Goal: Task Accomplishment & Management: Use online tool/utility

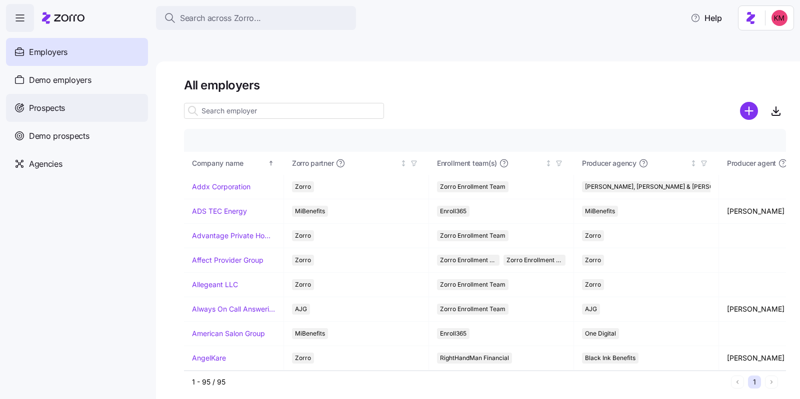
click at [56, 98] on div "Prospects" at bounding box center [77, 108] width 142 height 28
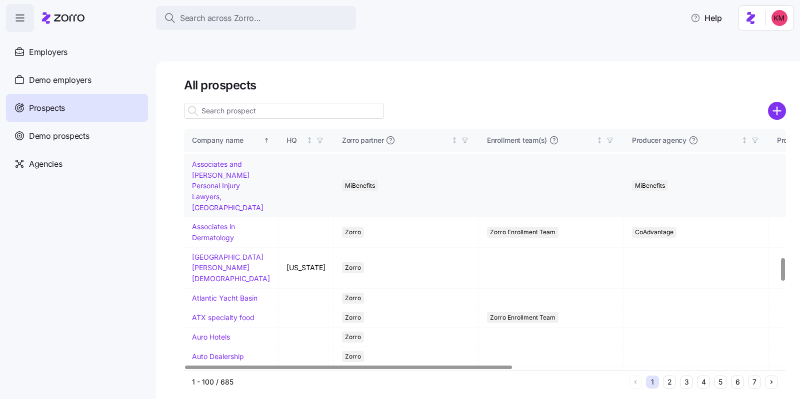
scroll to position [1384, 0]
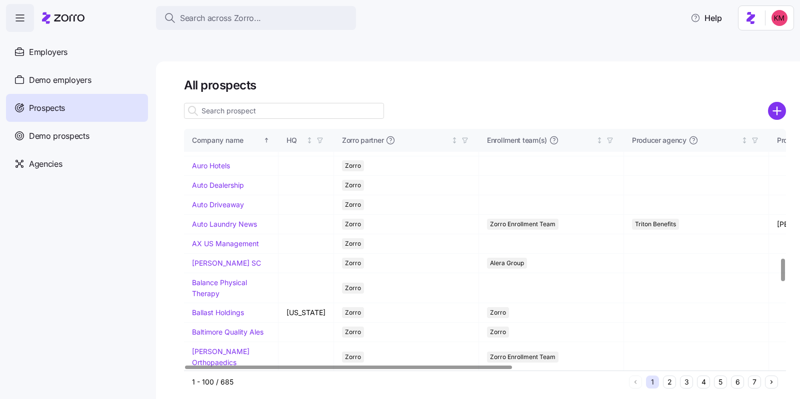
click at [205, 131] on link "Atlantic Yacht Basin" at bounding box center [224, 126] width 65 height 8
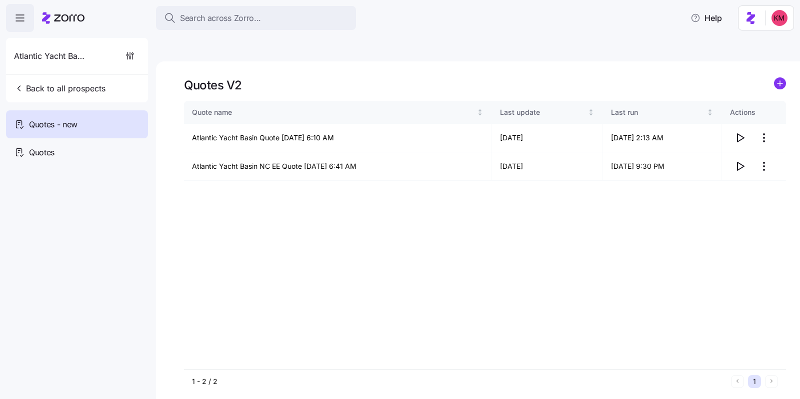
drag, startPoint x: 639, startPoint y: 195, endPoint x: 645, endPoint y: 182, distance: 14.5
click at [639, 195] on div "Quote name Last update Last run Actions Atlantic Yacht Basin Quote 09/17/2025 6…" at bounding box center [485, 235] width 602 height 269
click at [645, 128] on span "button" at bounding box center [739, 137] width 19 height 19
click at [28, 78] on button "Back to all prospects" at bounding box center [59, 88] width 99 height 20
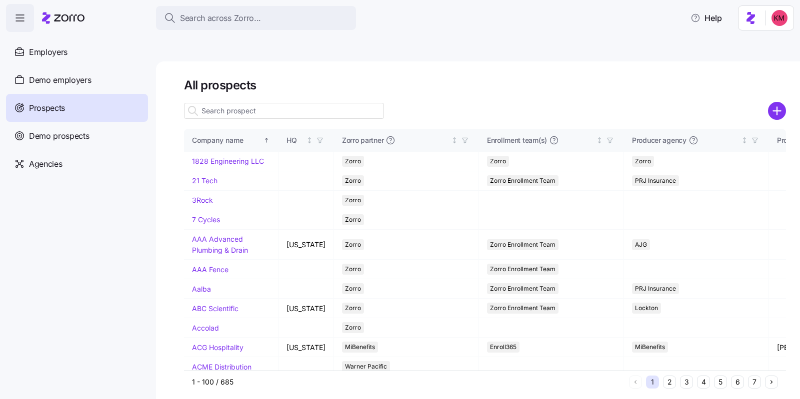
click at [645, 376] on button "6" at bounding box center [737, 382] width 13 height 13
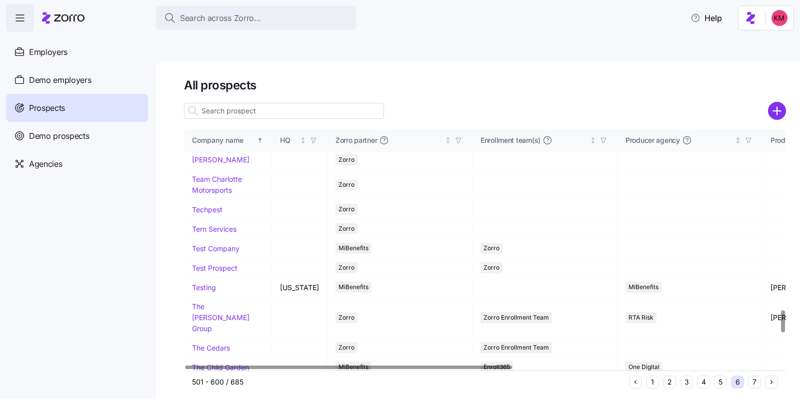
scroll to position [2376, 0]
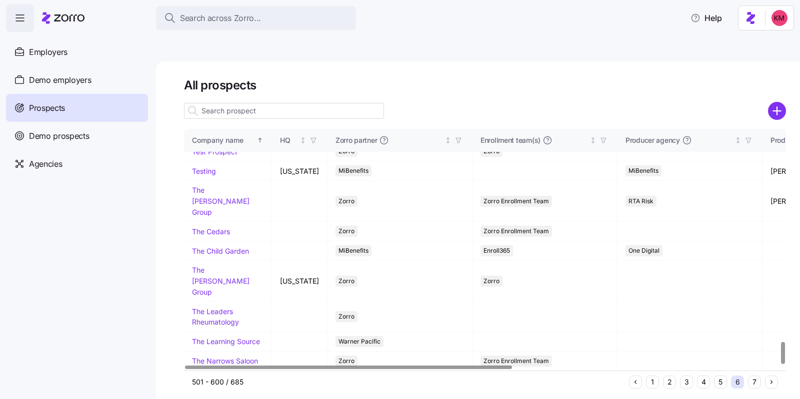
click at [645, 376] on button "7" at bounding box center [754, 382] width 13 height 13
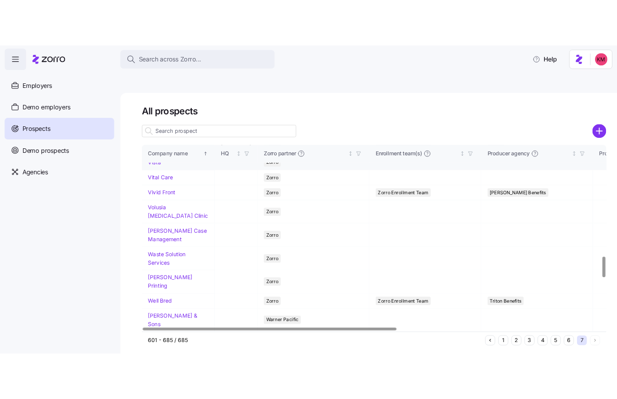
scroll to position [1314, 0]
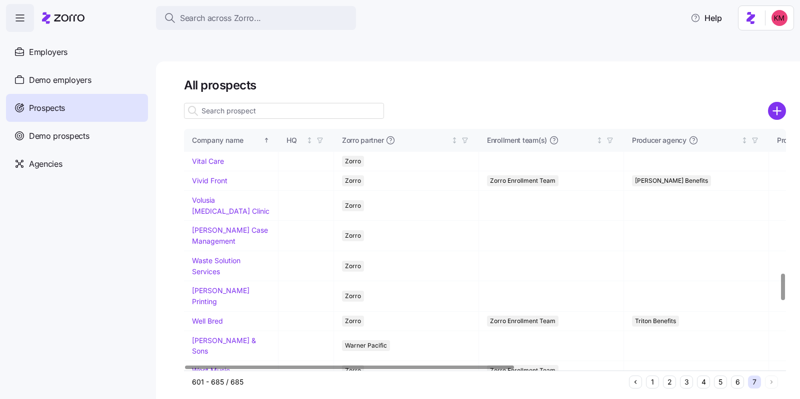
click at [214, 113] on td "Virginia Stage Company" at bounding box center [231, 98] width 94 height 30
click at [214, 107] on link "Virginia Stage Company" at bounding box center [222, 97] width 60 height 19
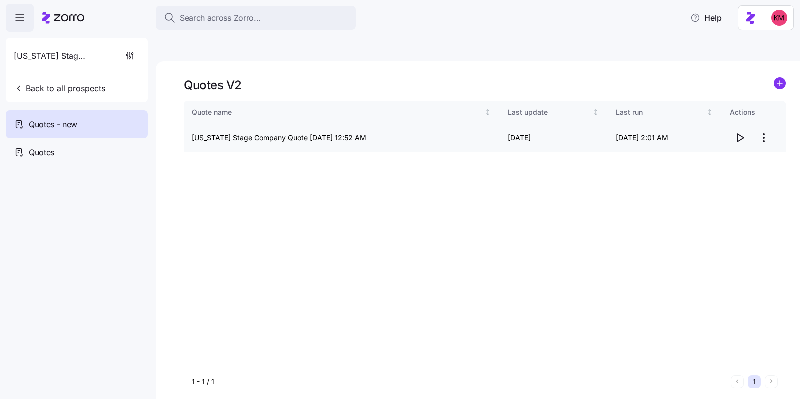
click at [645, 132] on icon "button" at bounding box center [740, 138] width 12 height 12
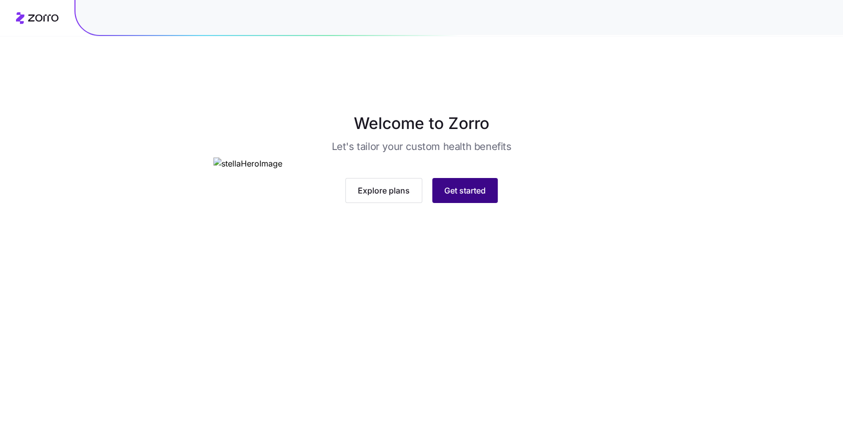
click at [472, 203] on button "Get started" at bounding box center [464, 190] width 65 height 25
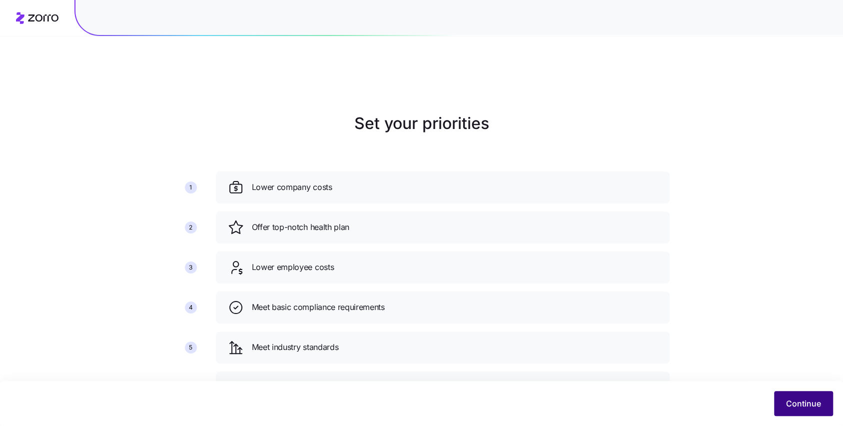
click at [814, 406] on span "Continue" at bounding box center [803, 403] width 35 height 12
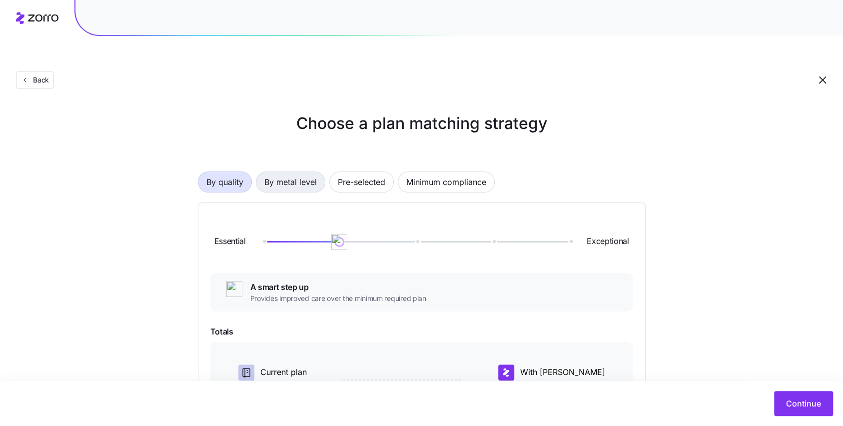
click at [294, 172] on span "By metal level" at bounding box center [290, 182] width 52 height 20
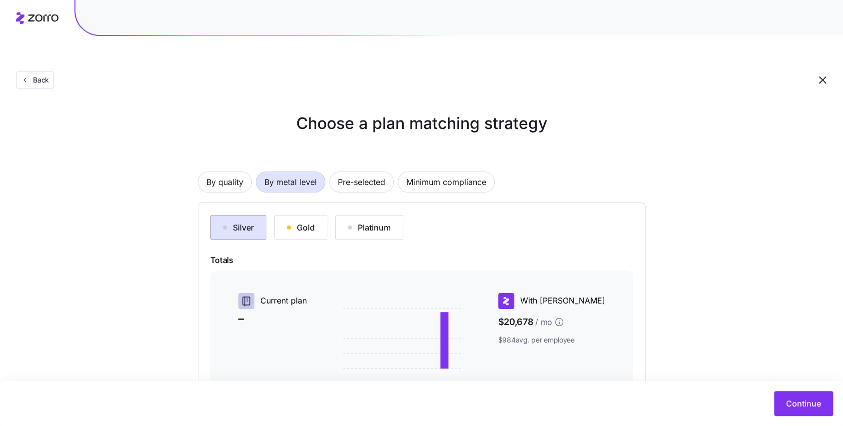
click at [228, 221] on div "Silver" at bounding box center [238, 227] width 31 height 12
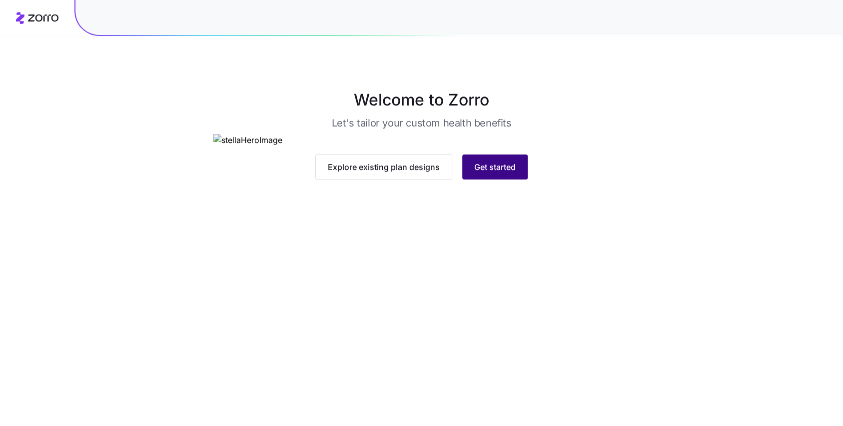
click at [485, 179] on button "Get started" at bounding box center [494, 166] width 65 height 25
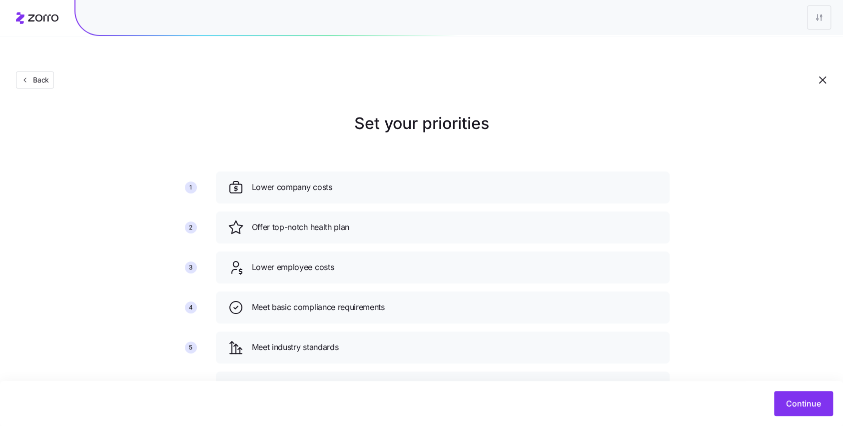
click at [773, 403] on div "Continue" at bounding box center [421, 403] width 823 height 25
click at [779, 401] on button "Continue" at bounding box center [803, 403] width 59 height 25
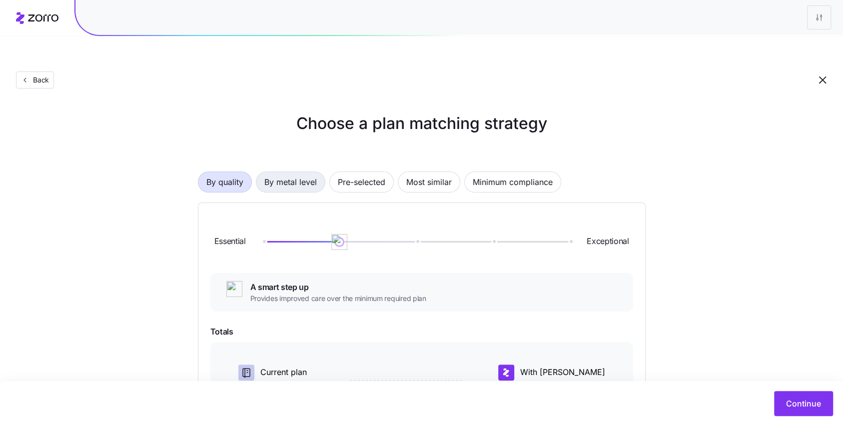
click at [293, 172] on span "By metal level" at bounding box center [290, 182] width 52 height 20
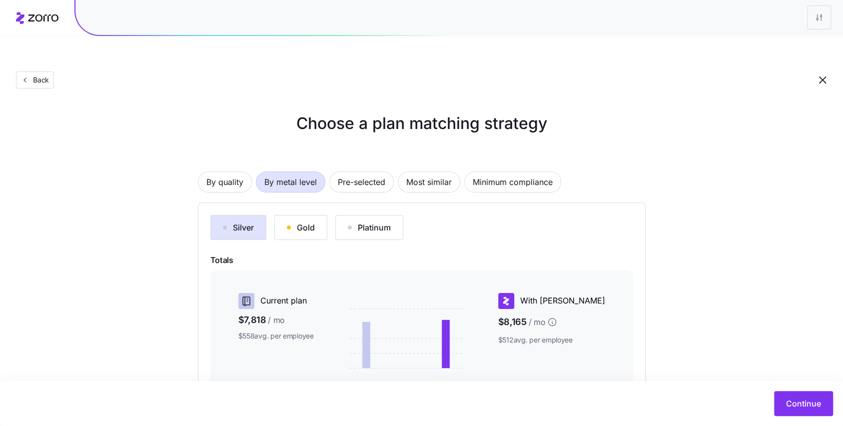
scroll to position [125, 0]
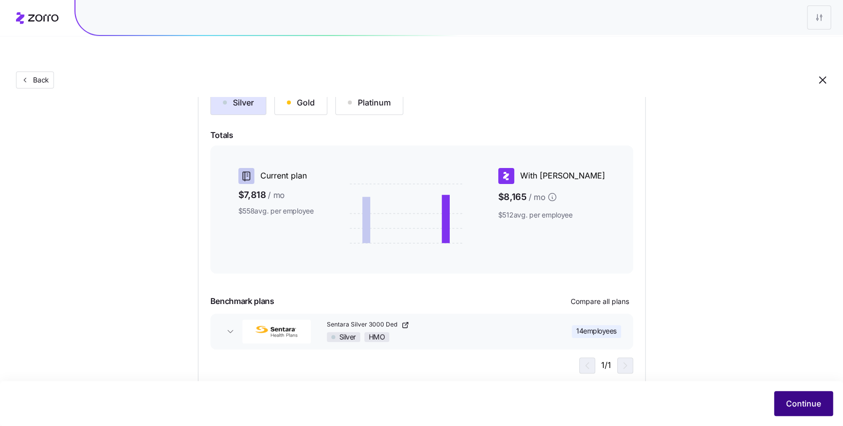
click at [814, 403] on span "Continue" at bounding box center [803, 403] width 35 height 12
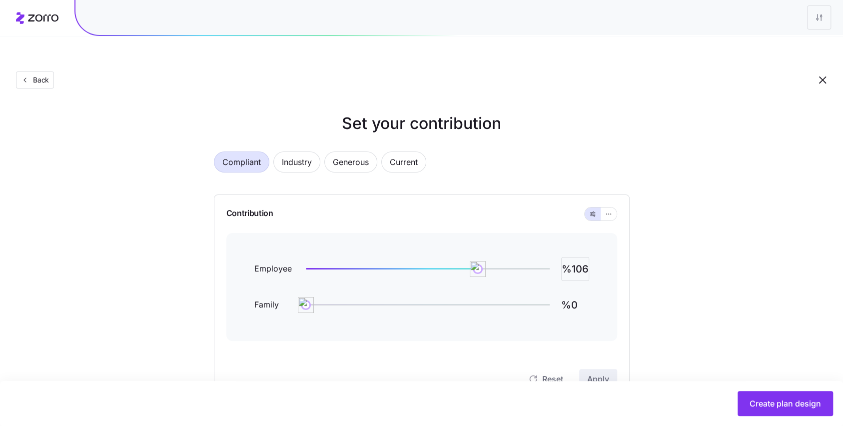
click at [572, 257] on input "%106" at bounding box center [575, 269] width 28 height 24
type input "%80"
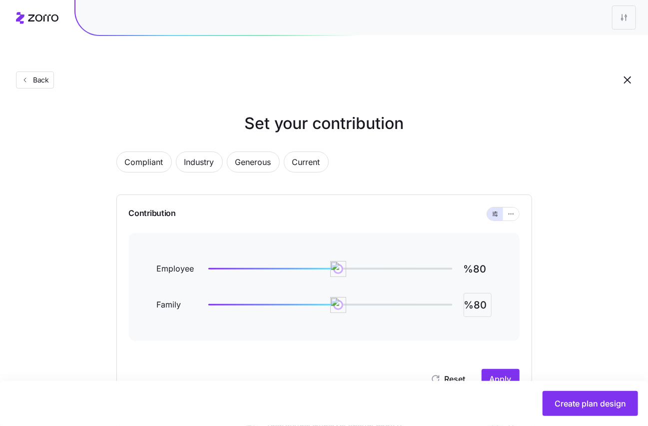
click at [479, 293] on input "%80" at bounding box center [478, 305] width 28 height 24
type input "%0"
click at [510, 373] on span "Apply" at bounding box center [501, 379] width 22 height 12
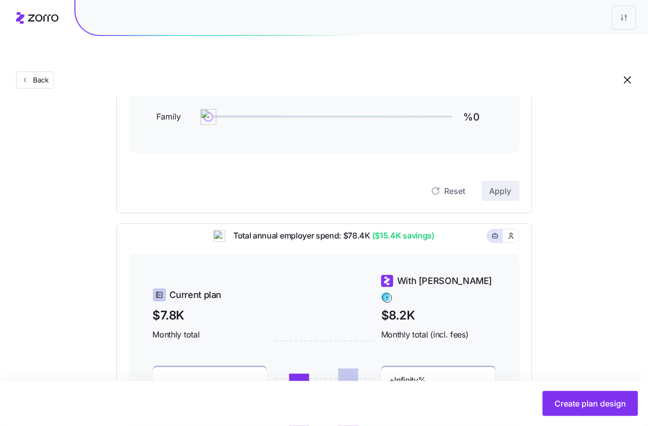
scroll to position [319, 0]
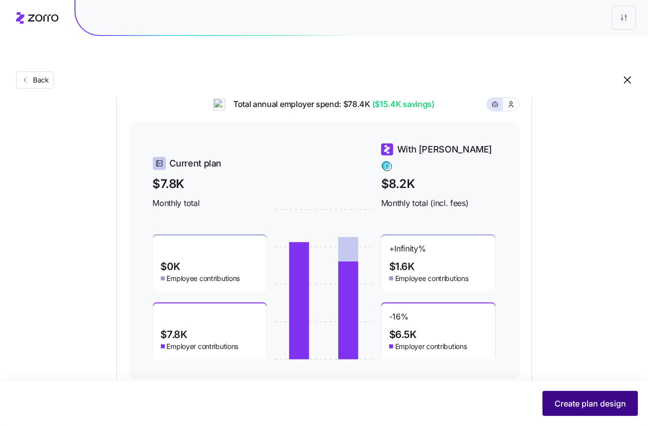
click at [597, 406] on span "Create plan design" at bounding box center [590, 403] width 71 height 12
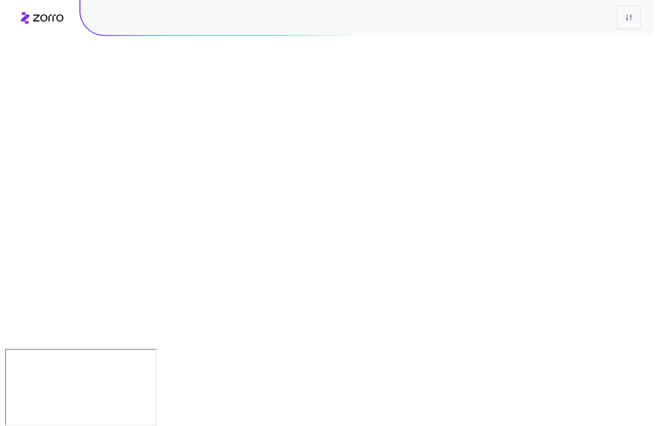
scroll to position [0, 0]
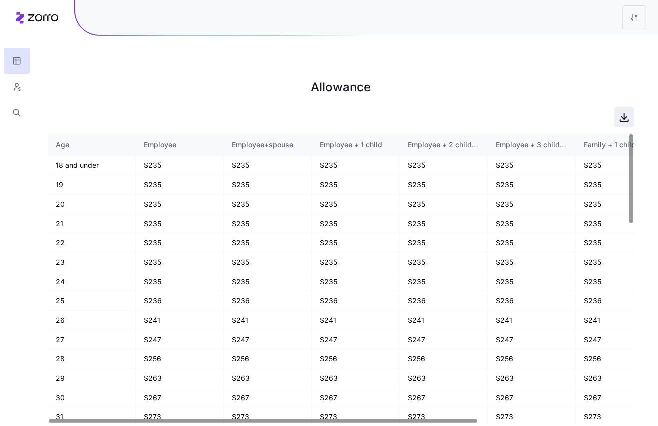
click at [621, 108] on span "button" at bounding box center [624, 117] width 19 height 19
click at [24, 82] on button "button" at bounding box center [17, 87] width 26 height 26
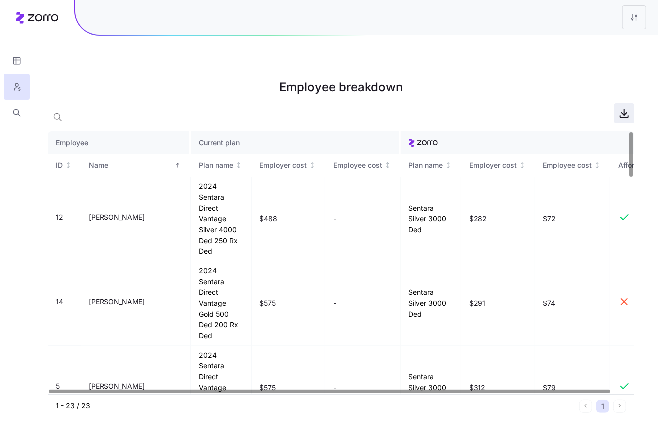
click at [620, 107] on icon "button" at bounding box center [624, 113] width 12 height 12
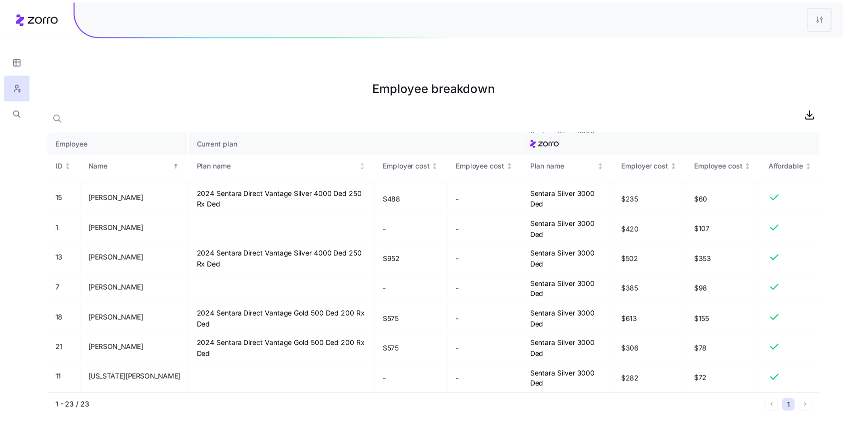
scroll to position [466, 0]
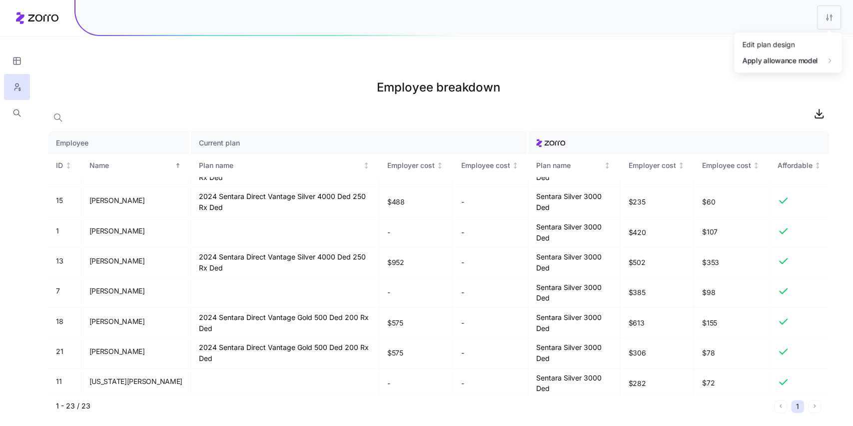
click at [831, 20] on html "Employee breakdown Employee Current plan ID Name Plan name Employer cost Employ…" at bounding box center [426, 263] width 853 height 526
click at [792, 48] on div "Edit plan design" at bounding box center [768, 43] width 52 height 11
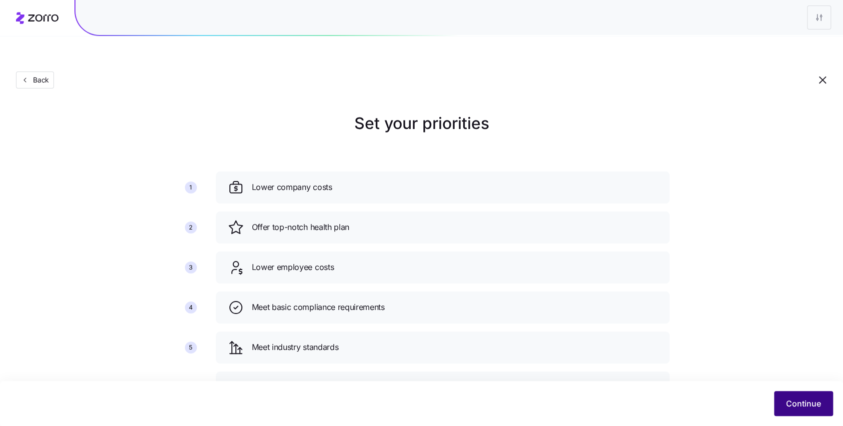
click at [804, 395] on button "Continue" at bounding box center [803, 403] width 59 height 25
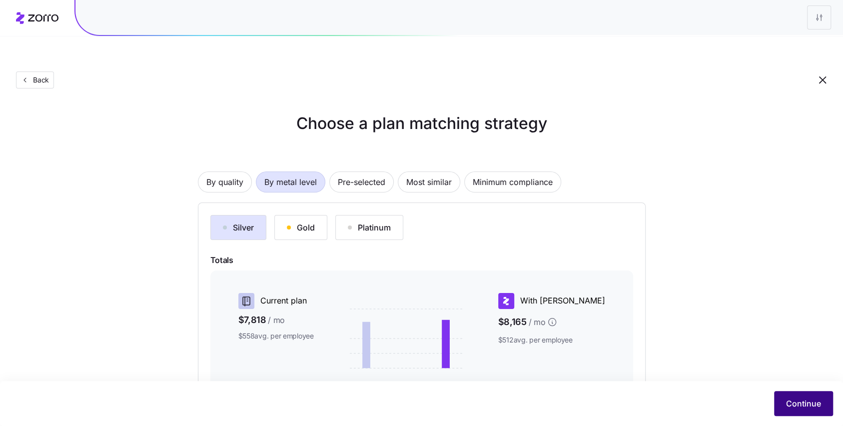
click at [794, 397] on span "Continue" at bounding box center [803, 403] width 35 height 12
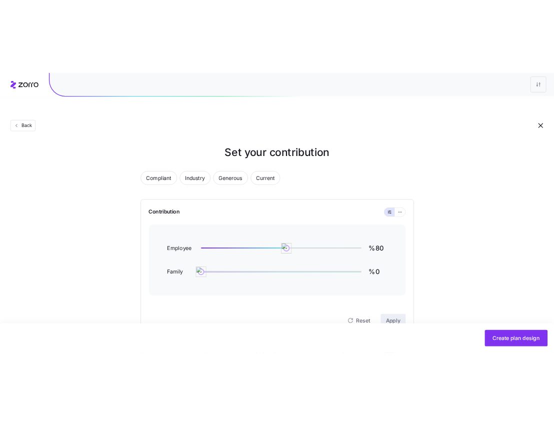
scroll to position [2, 0]
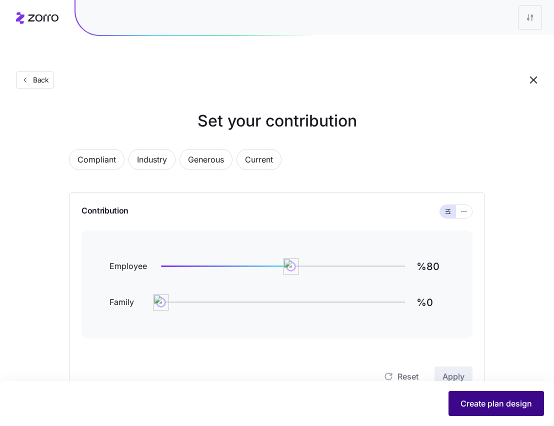
click at [496, 403] on span "Create plan design" at bounding box center [495, 403] width 71 height 12
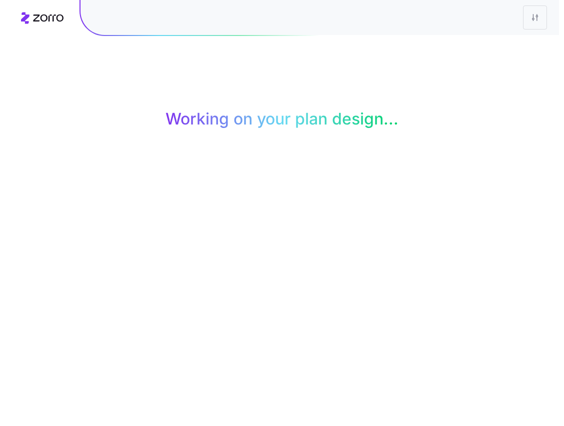
scroll to position [0, 0]
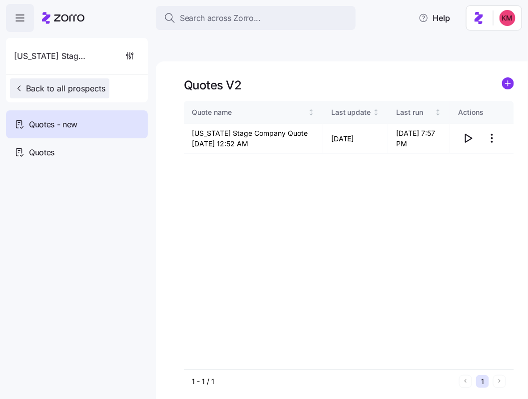
click at [78, 95] on button "Back to all prospects" at bounding box center [59, 88] width 99 height 20
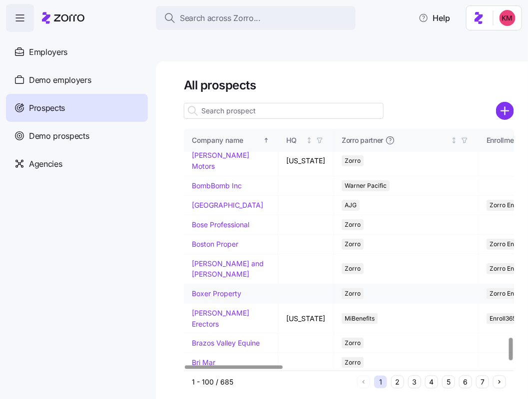
scroll to position [2269, 0]
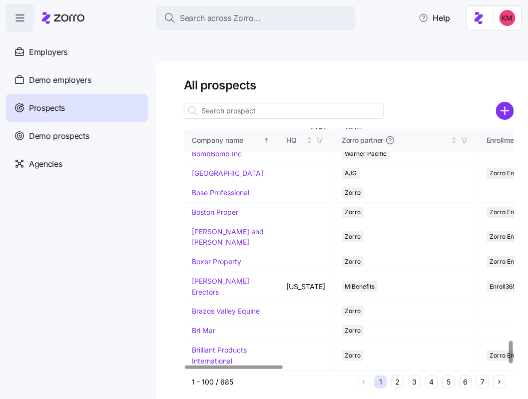
click at [393, 376] on button "2" at bounding box center [397, 382] width 13 height 13
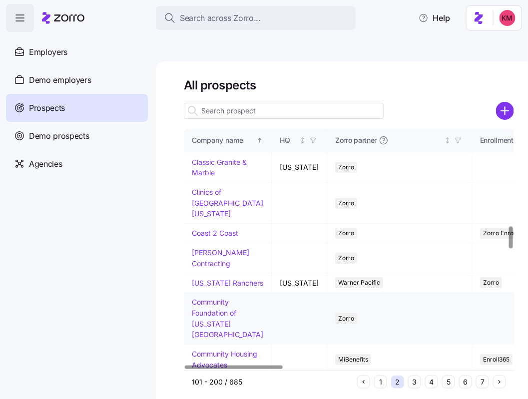
scroll to position [1087, 0]
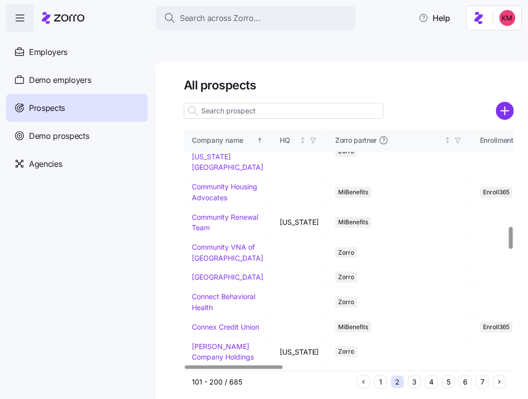
click at [197, 100] on link "Collins Contracting" at bounding box center [220, 90] width 57 height 19
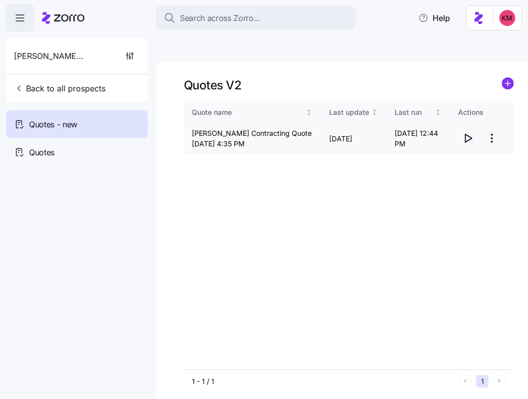
click at [471, 132] on icon "button" at bounding box center [468, 138] width 12 height 12
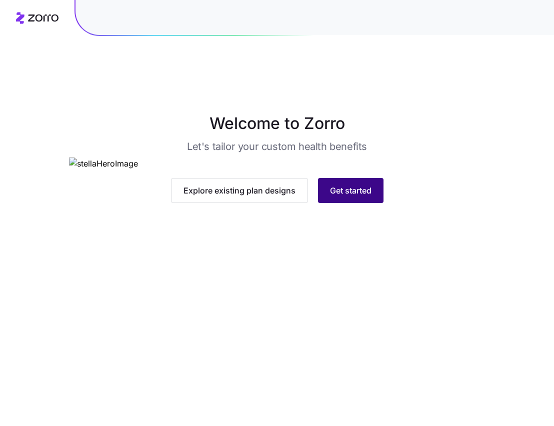
click at [362, 196] on span "Get started" at bounding box center [350, 190] width 41 height 12
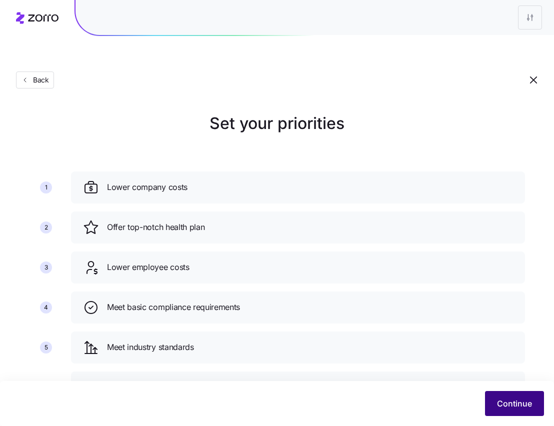
click at [496, 413] on button "Continue" at bounding box center [514, 403] width 59 height 25
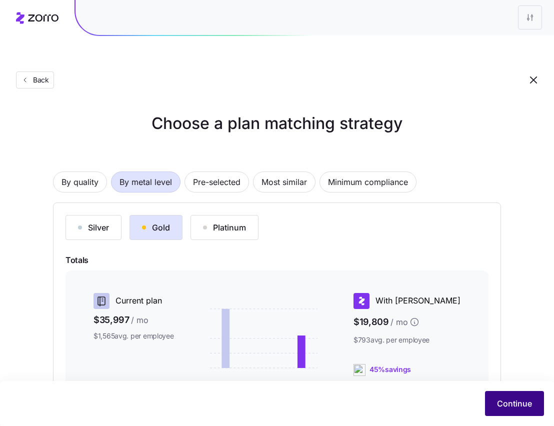
click at [530, 397] on span "Continue" at bounding box center [514, 403] width 35 height 12
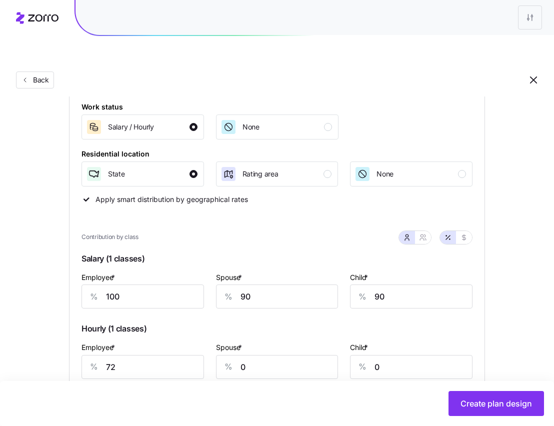
scroll to position [241, 0]
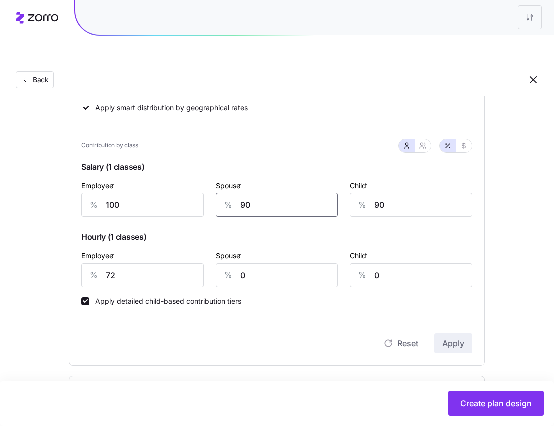
click at [261, 193] on input "90" at bounding box center [277, 205] width 122 height 24
type input "100"
click at [309, 263] on input "0" at bounding box center [277, 275] width 122 height 24
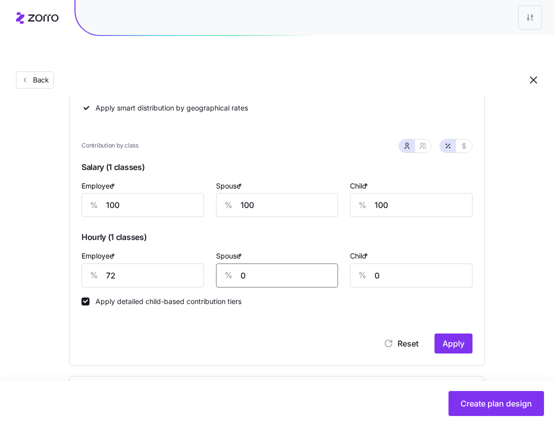
click at [309, 263] on input "0" at bounding box center [277, 275] width 122 height 24
type input "20"
click at [391, 263] on input "0" at bounding box center [411, 275] width 122 height 24
type input "20"
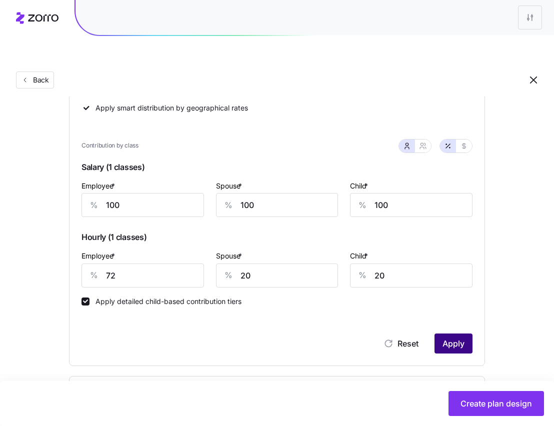
click at [463, 333] on button "Apply" at bounding box center [453, 343] width 38 height 20
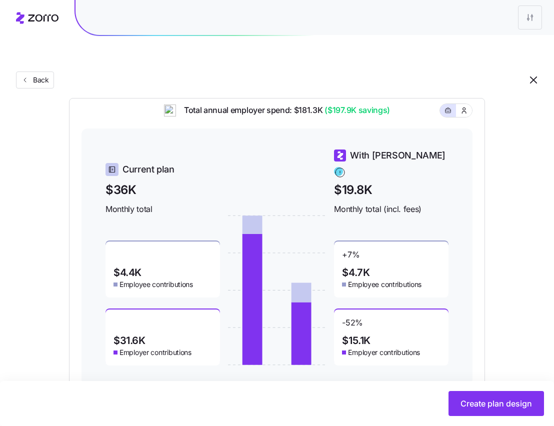
scroll to position [525, 0]
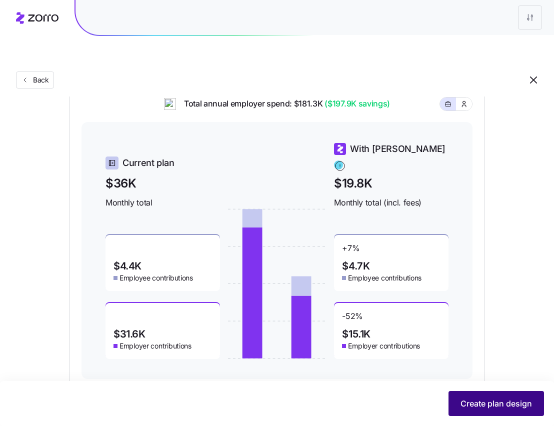
click at [495, 404] on span "Create plan design" at bounding box center [495, 403] width 71 height 12
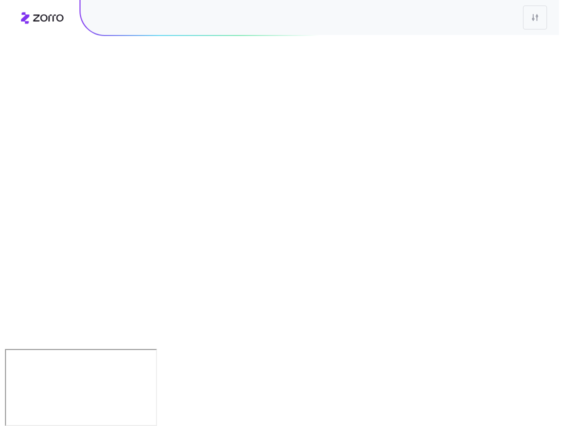
scroll to position [0, 0]
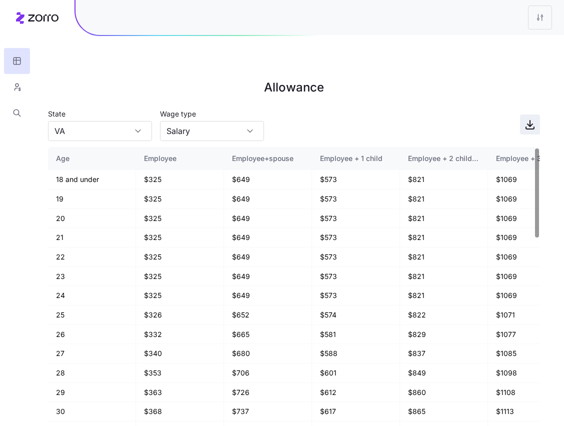
click at [530, 118] on icon "button" at bounding box center [530, 124] width 12 height 12
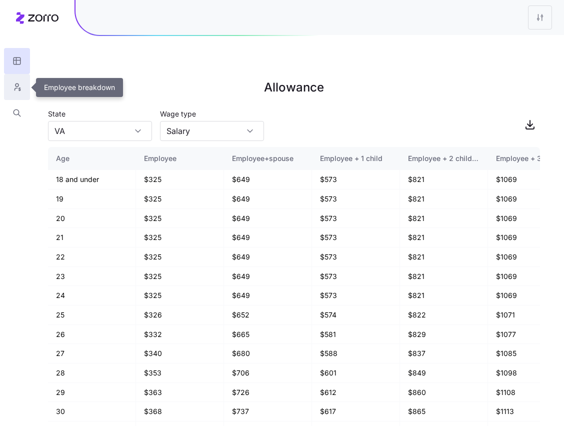
click at [25, 87] on button "button" at bounding box center [17, 87] width 26 height 26
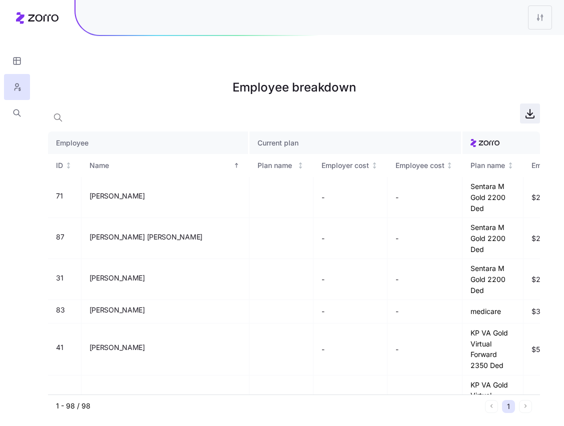
click at [532, 107] on icon "button" at bounding box center [530, 113] width 12 height 12
